Goal: Task Accomplishment & Management: Manage account settings

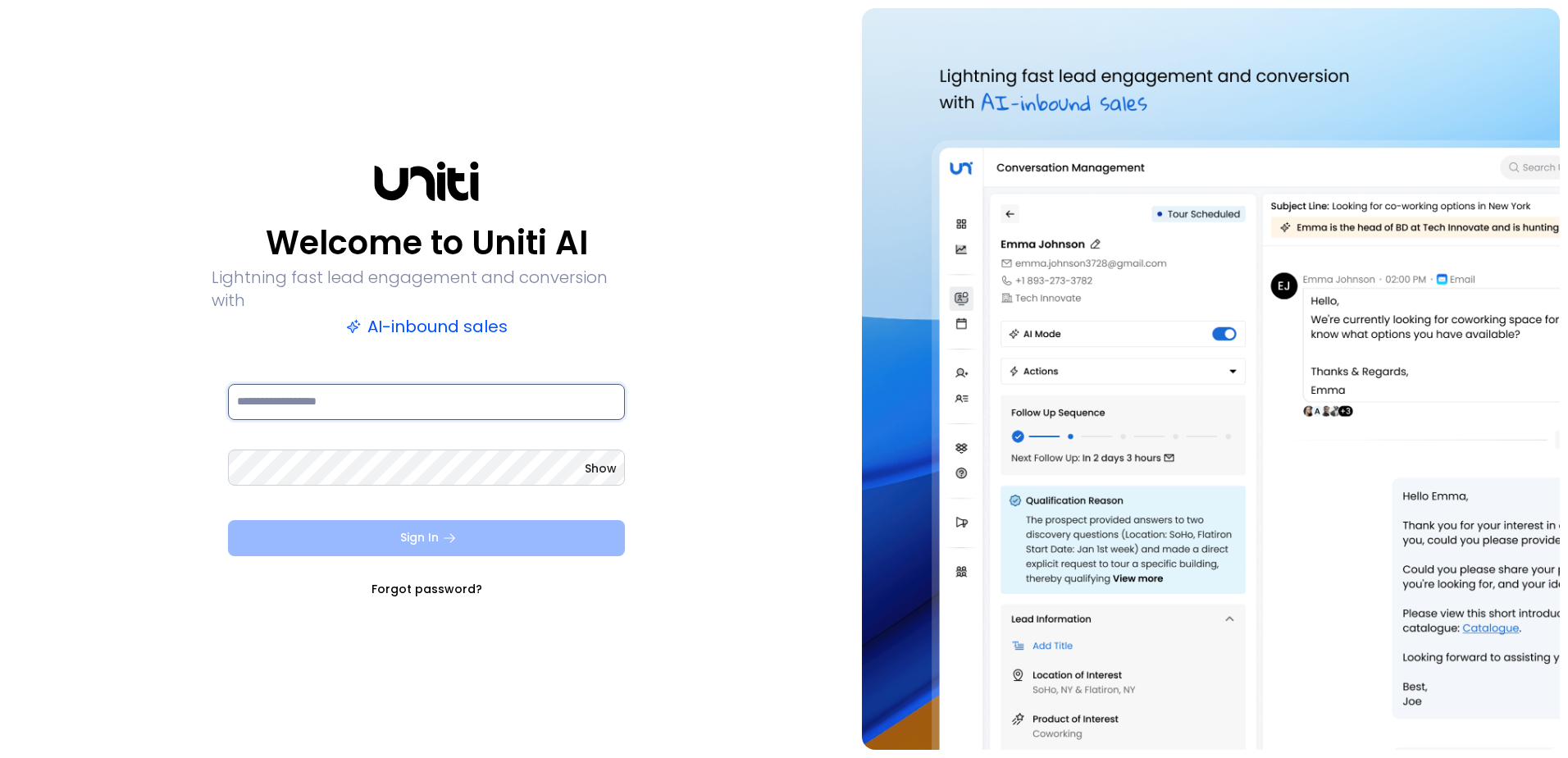
type input "**********"
click at [370, 535] on button "Sign In" at bounding box center [427, 538] width 397 height 36
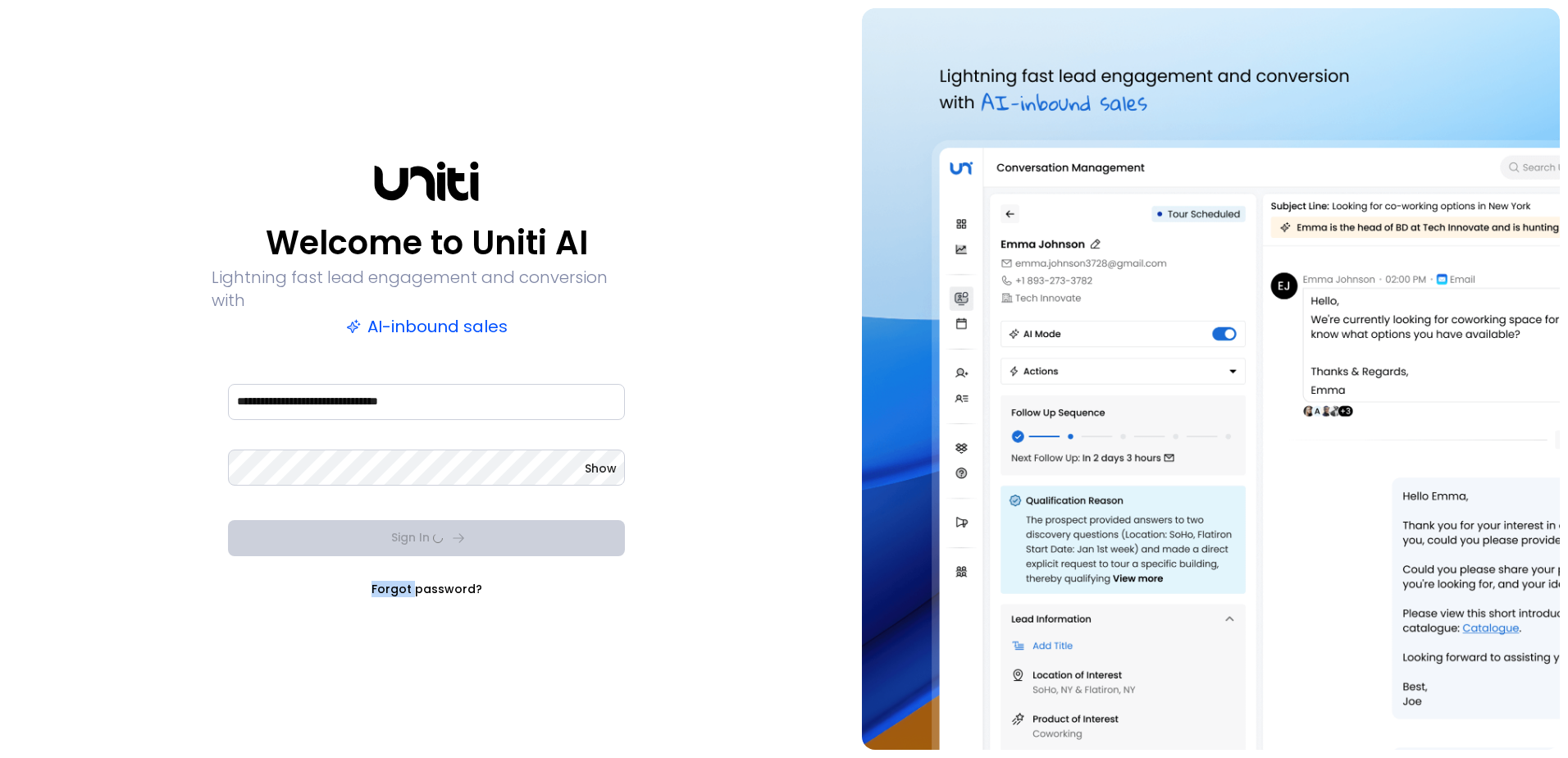
click at [370, 535] on div "Sign In Forgot password?" at bounding box center [427, 559] width 397 height 77
